Goal: Task Accomplishment & Management: Manage account settings

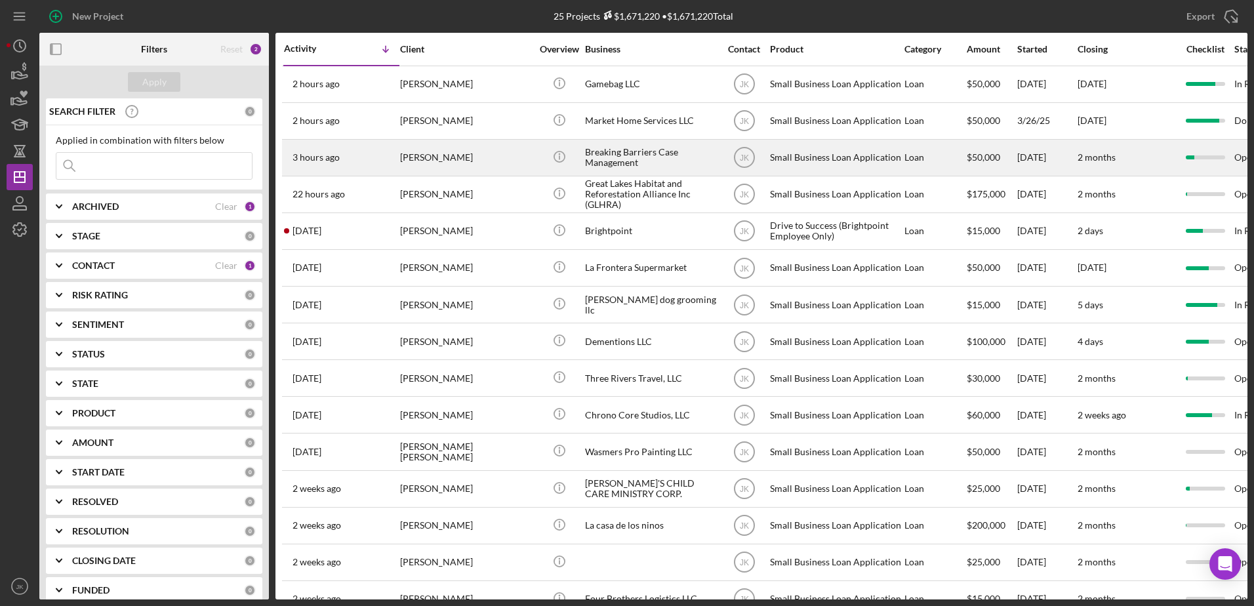
click at [468, 151] on div "[PERSON_NAME]" at bounding box center [465, 157] width 131 height 35
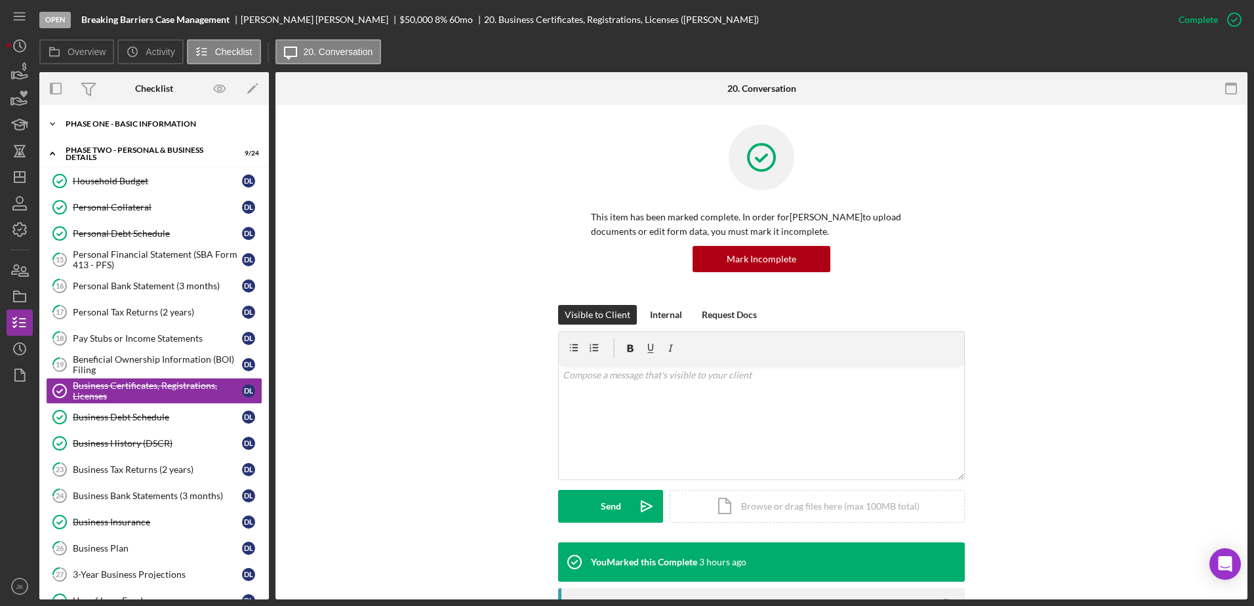
click at [152, 122] on div "Phase One - Basic Information" at bounding box center [159, 124] width 187 height 8
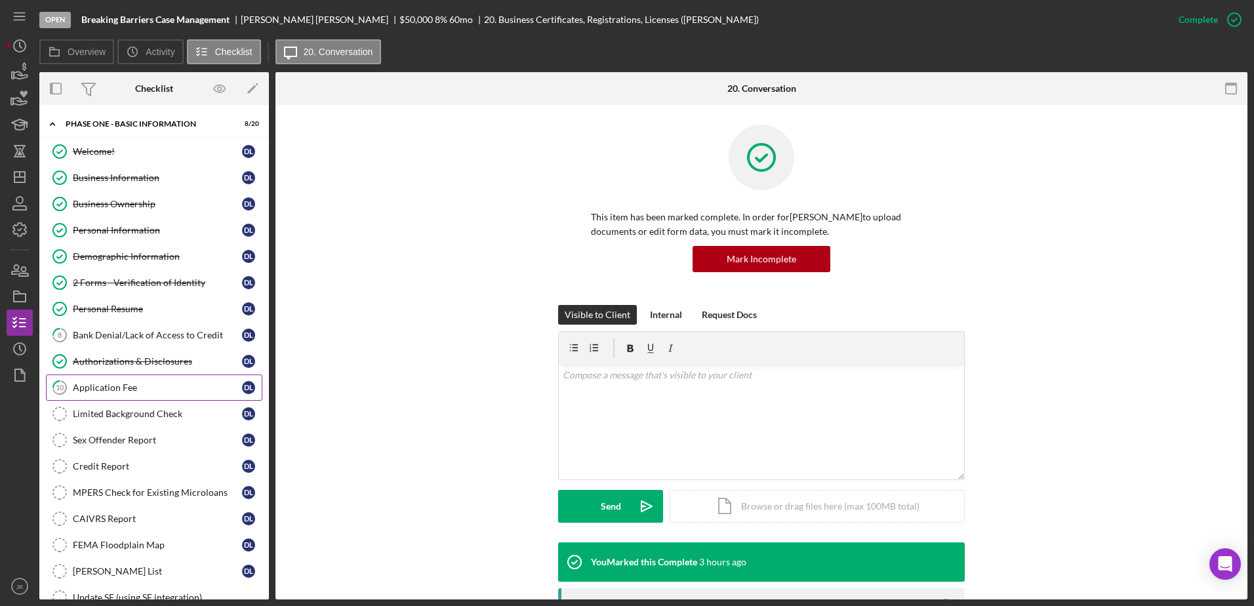
click at [160, 390] on div "Application Fee" at bounding box center [157, 387] width 169 height 10
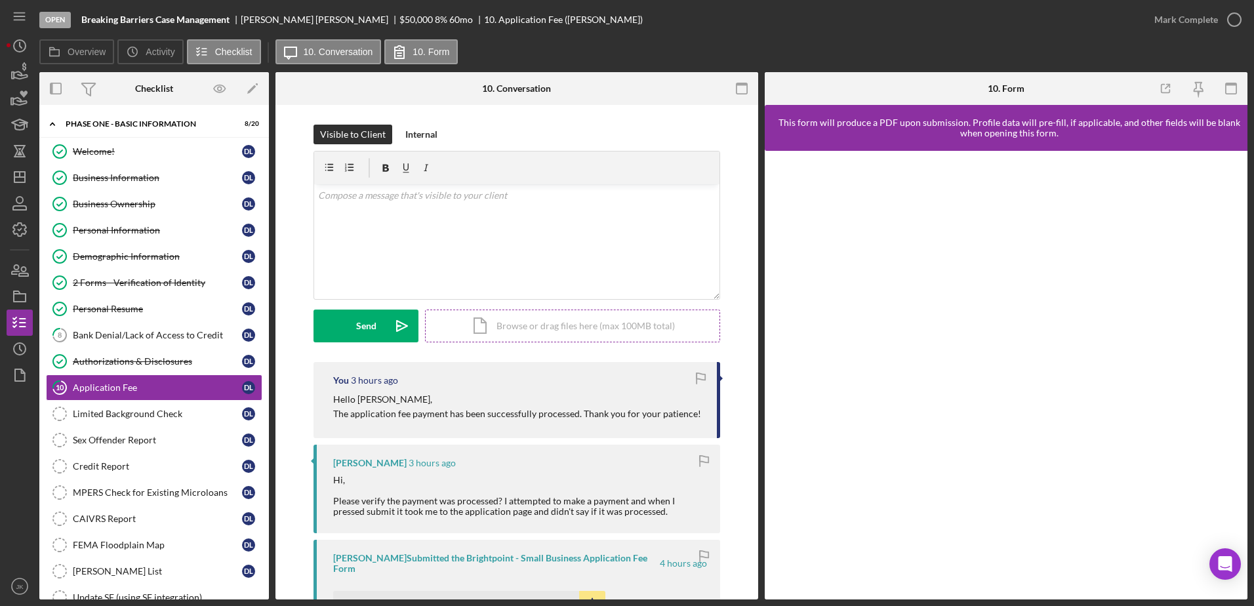
click at [603, 333] on div "Icon/Document Browse or drag files here (max 100MB total) Tap to choose files o…" at bounding box center [572, 326] width 295 height 33
click at [437, 140] on button "Internal" at bounding box center [421, 135] width 45 height 20
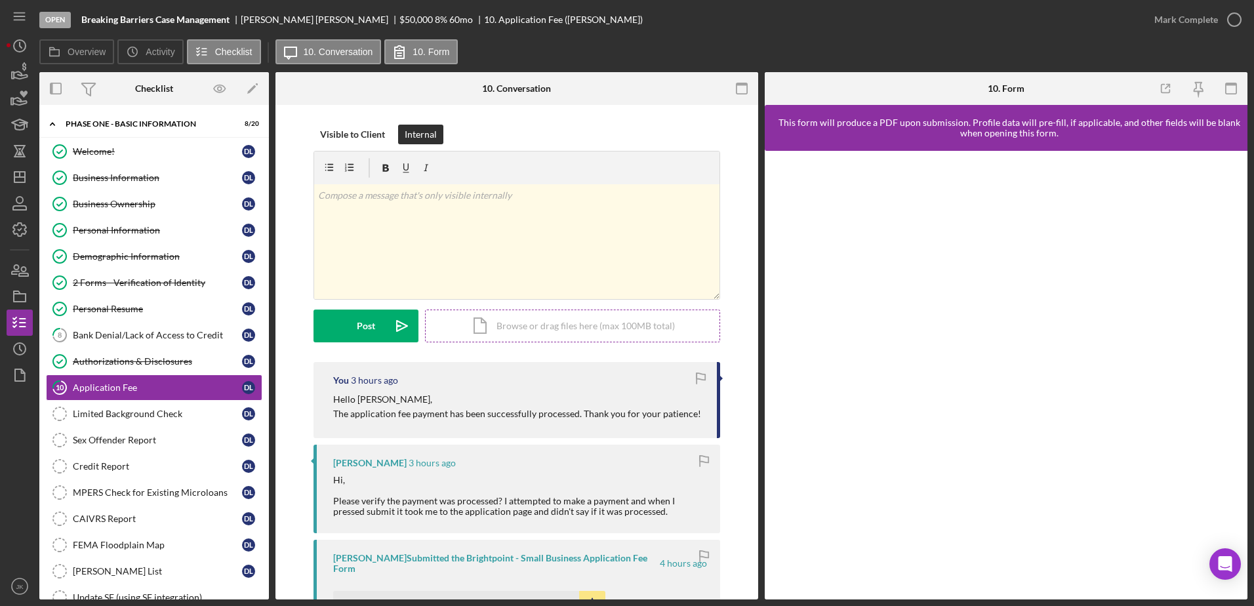
click at [535, 330] on div "Icon/Document Browse or drag files here (max 100MB total) Tap to choose files o…" at bounding box center [572, 326] width 295 height 33
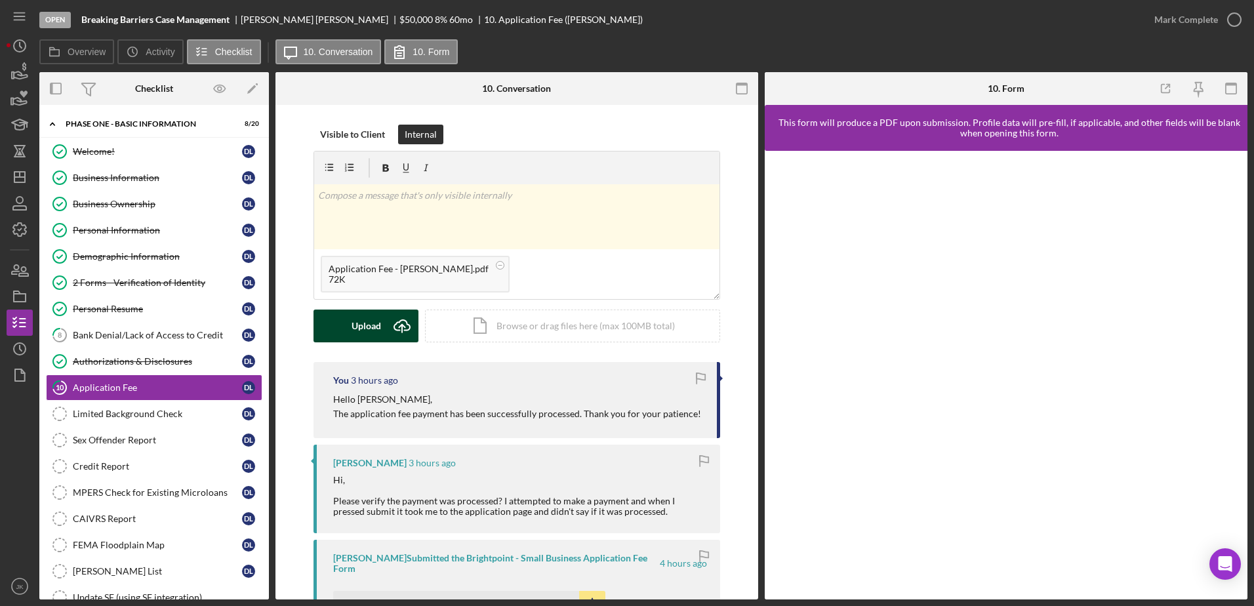
click at [372, 329] on div "Upload" at bounding box center [366, 326] width 30 height 33
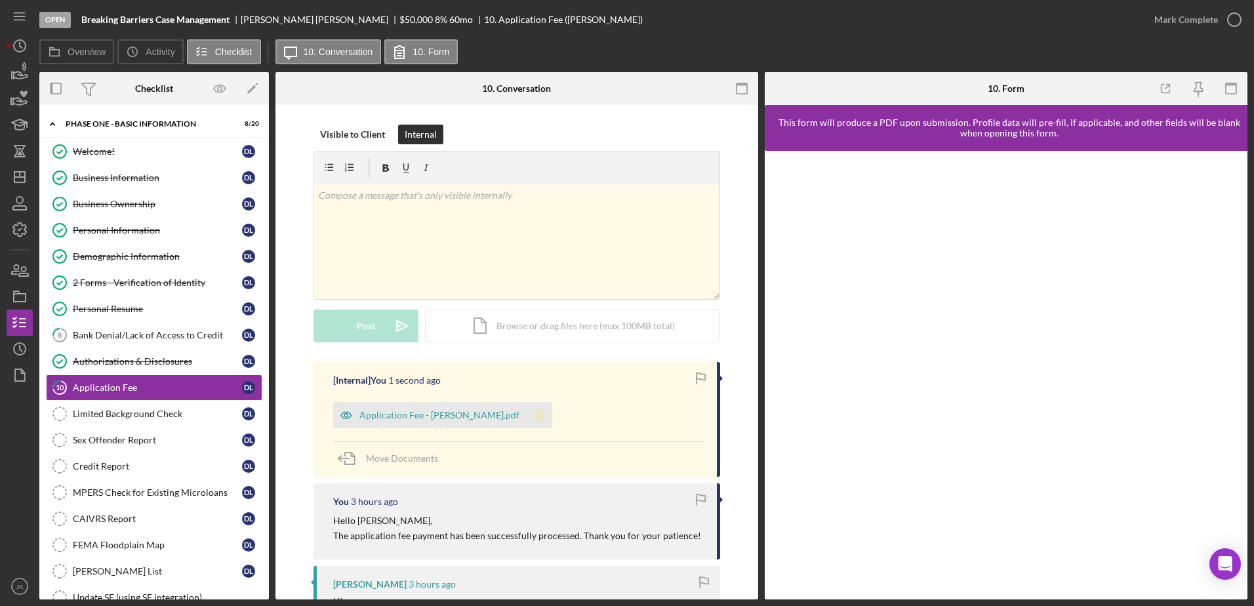
click at [526, 417] on icon "Icon/Star" at bounding box center [539, 415] width 26 height 26
click at [1186, 21] on div "Mark Complete" at bounding box center [1186, 20] width 64 height 26
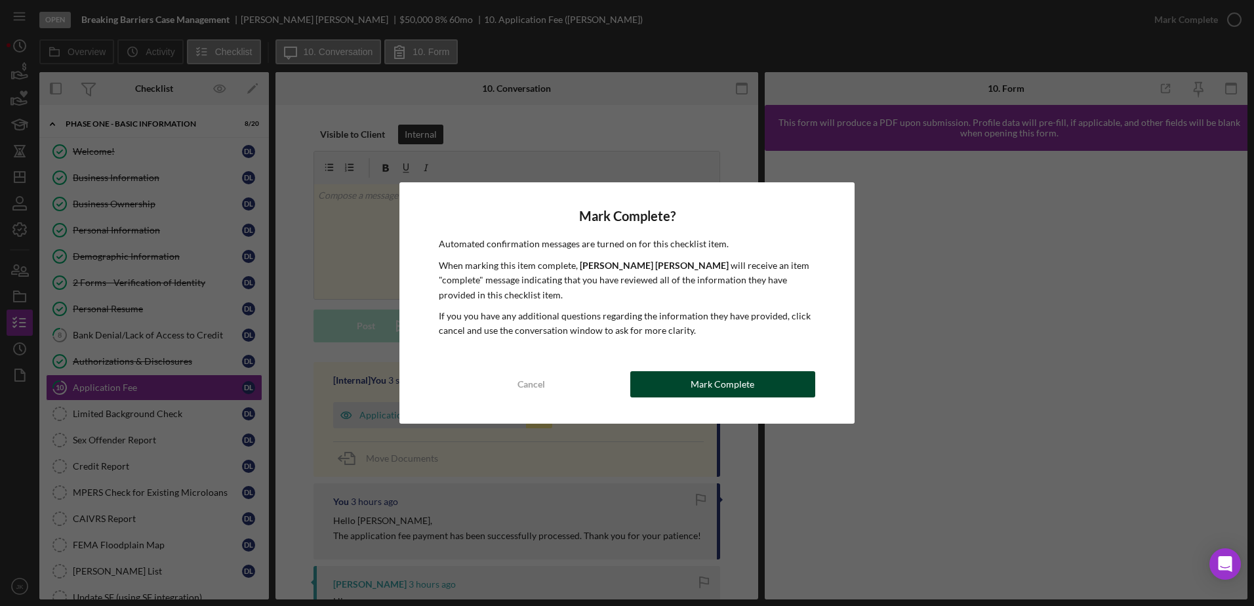
click at [776, 383] on button "Mark Complete" at bounding box center [722, 384] width 185 height 26
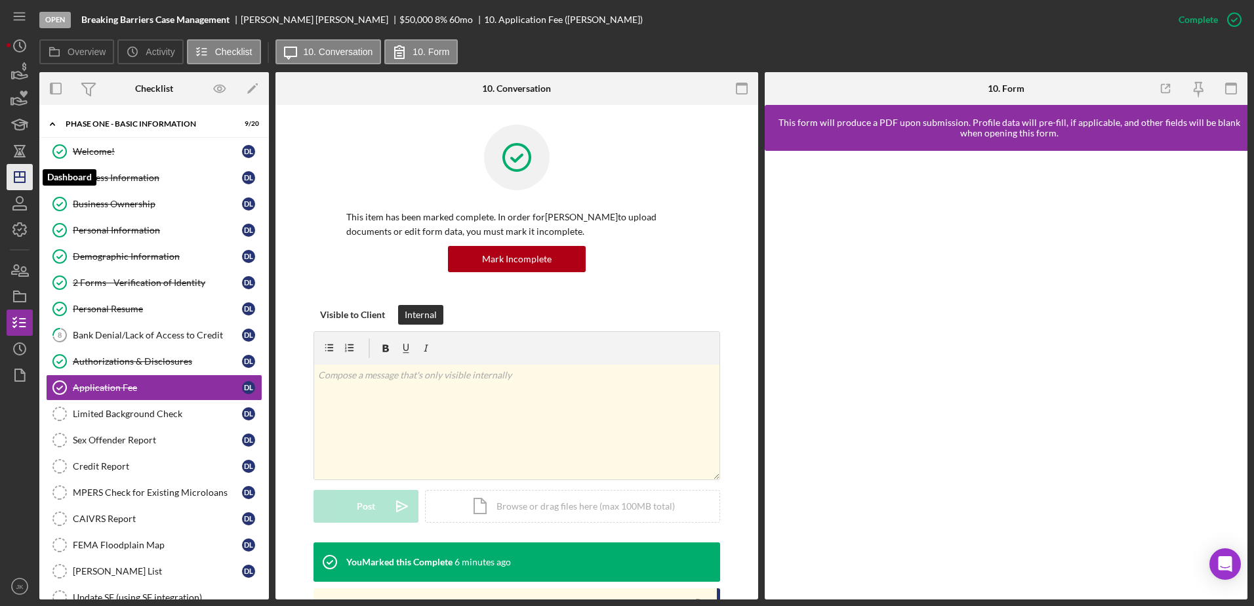
click at [13, 182] on icon "Icon/Dashboard" at bounding box center [19, 177] width 33 height 33
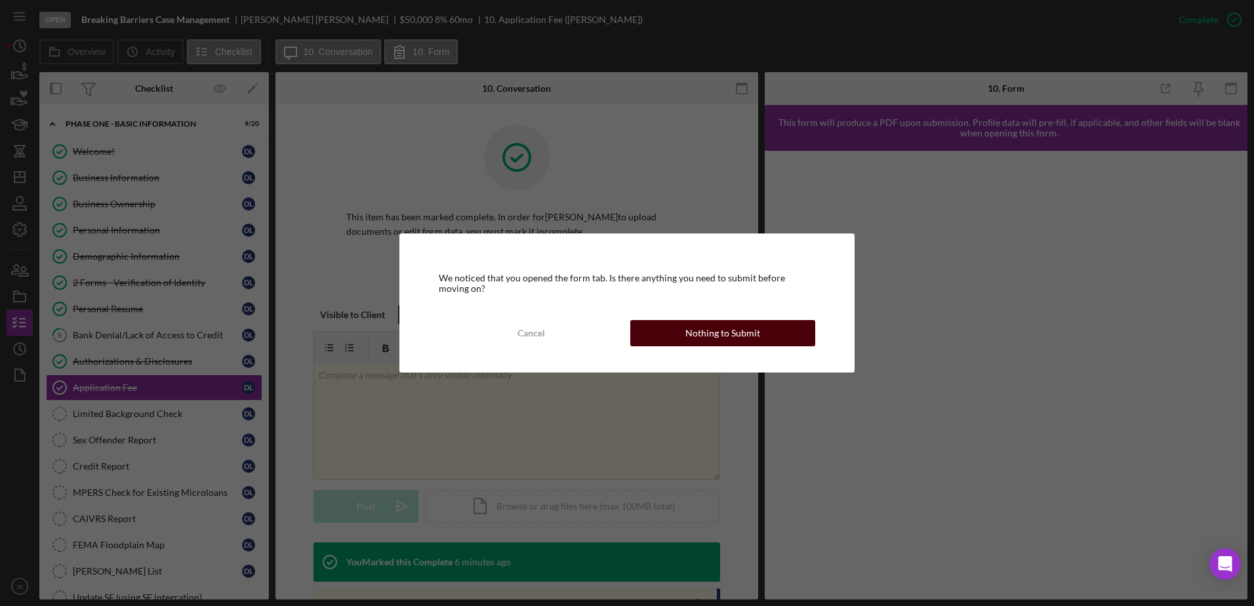
click at [719, 333] on div "Nothing to Submit" at bounding box center [722, 333] width 75 height 26
